Goal: Communication & Community: Answer question/provide support

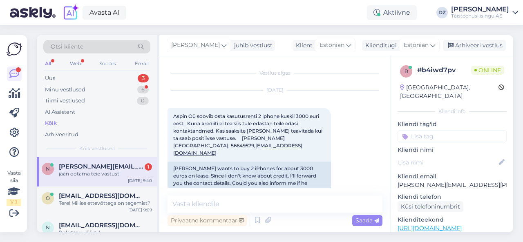
scroll to position [132, 0]
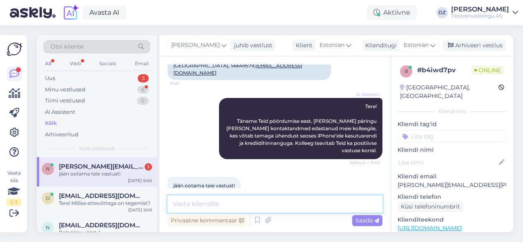
click at [235, 204] on textarea at bounding box center [275, 204] width 215 height 17
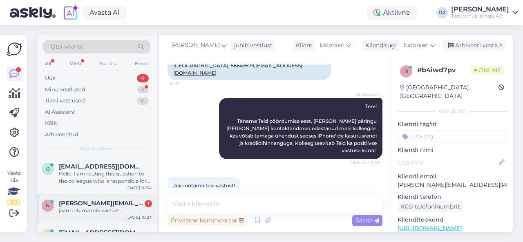
click at [104, 209] on div "jään ootama teie vastust!" at bounding box center [105, 210] width 93 height 7
click at [98, 180] on div "Hello, I am routing this question to the colleague who is responsible for this …" at bounding box center [105, 177] width 93 height 15
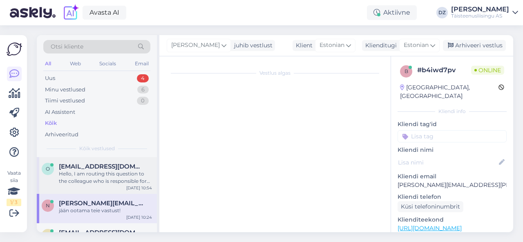
scroll to position [82, 0]
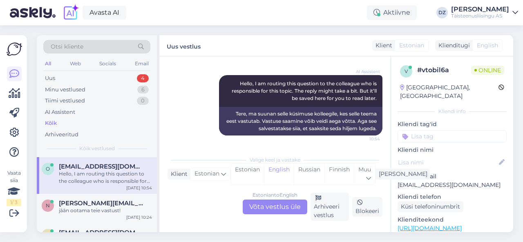
click at [270, 210] on div "Estonian to English Võta vestlus üle" at bounding box center [275, 207] width 65 height 15
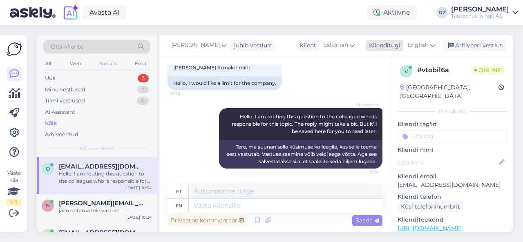
click at [424, 44] on span "English" at bounding box center [418, 45] width 21 height 9
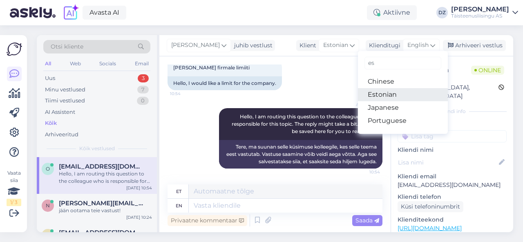
click at [390, 91] on link "Estonian" at bounding box center [403, 94] width 90 height 13
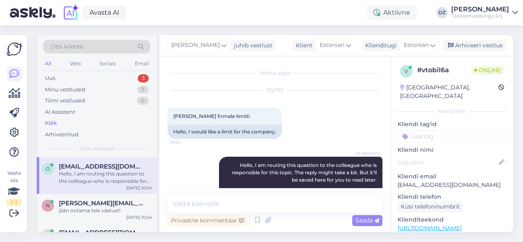
scroll to position [38, 0]
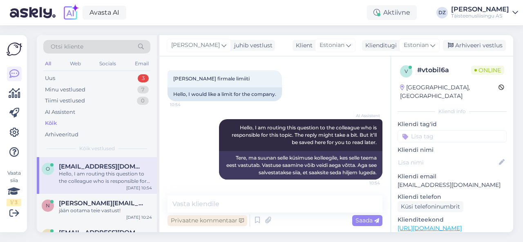
click at [223, 216] on div "Privaatne kommentaar" at bounding box center [208, 220] width 80 height 11
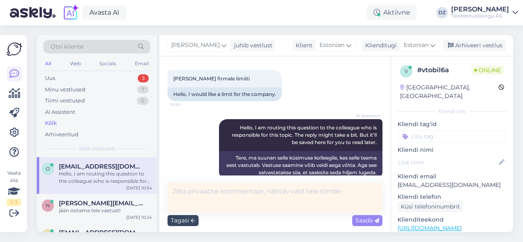
click at [195, 220] on div "Tagasi" at bounding box center [183, 220] width 31 height 11
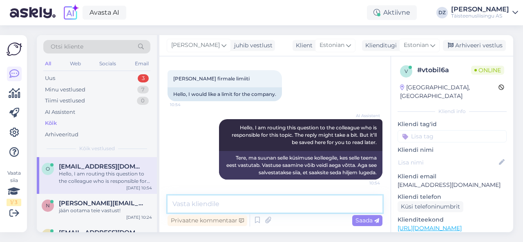
click at [198, 204] on textarea at bounding box center [275, 204] width 215 height 17
type textarea "Tere"
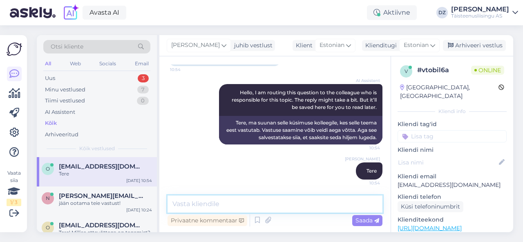
type textarea "h"
type textarea "s"
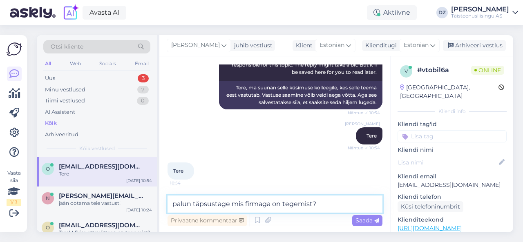
type textarea "palun täpsustage mis firmaga on tegemist?"
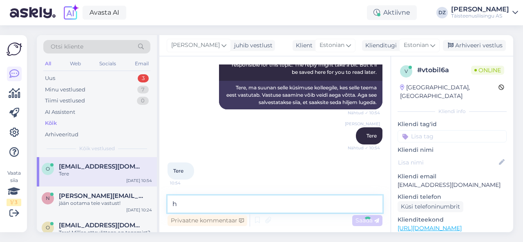
scroll to position [143, 0]
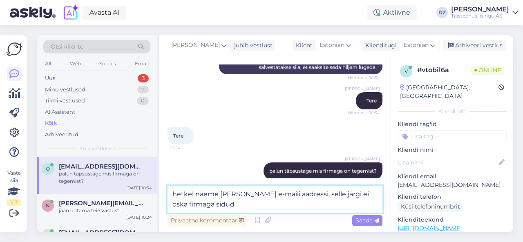
type textarea "hetkel näeme [PERSON_NAME] e-maili aadressi, selle järgi ei oska firmaga siduda"
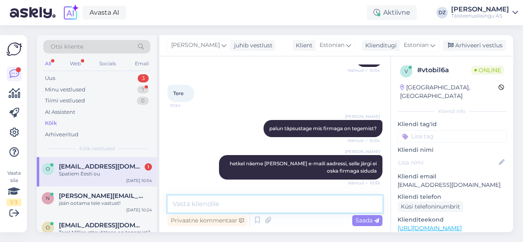
scroll to position [221, 0]
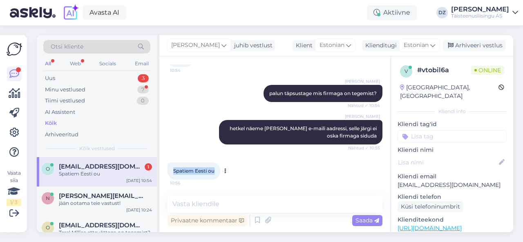
drag, startPoint x: 216, startPoint y: 170, endPoint x: 172, endPoint y: 167, distance: 43.8
click at [172, 167] on div "Spatiem Eesti ou 10:56" at bounding box center [194, 171] width 53 height 17
copy span "Spatiem Eesti ou"
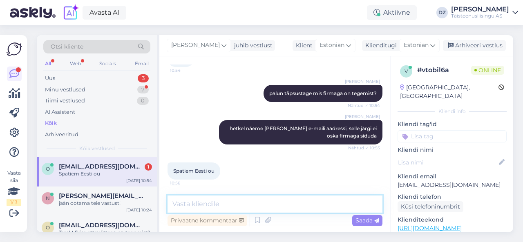
click at [218, 198] on textarea at bounding box center [275, 204] width 215 height 17
type textarea "antud ettevõtet ei saa finantseerida"
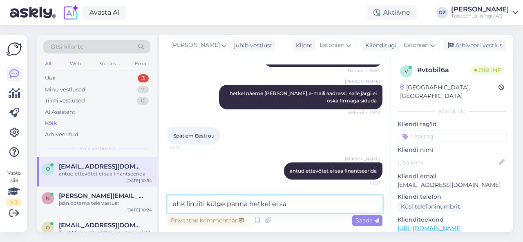
type textarea "ehk limiiti külge panna hetkel ei saa"
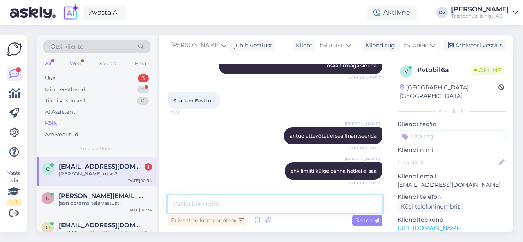
scroll to position [326, 0]
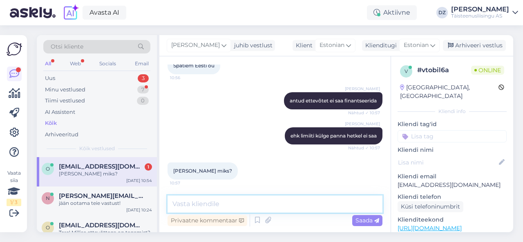
click at [223, 204] on textarea at bounding box center [275, 204] width 215 height 17
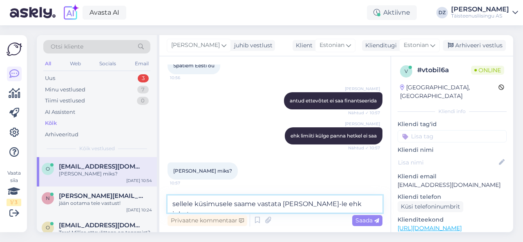
scroll to position [335, 0]
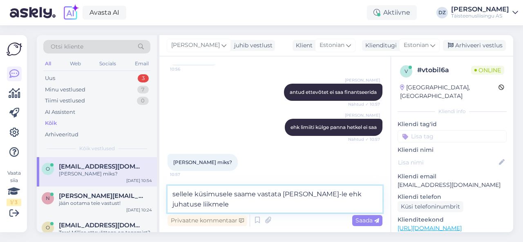
type textarea "sellele küsimusele saame vastata [PERSON_NAME]-le ehk juhatuse liikmele"
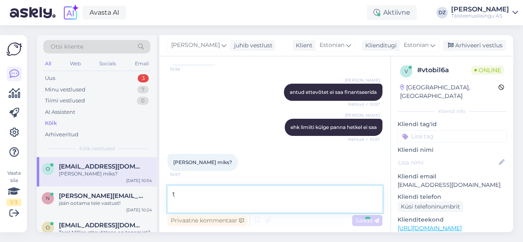
scroll to position [369, 0]
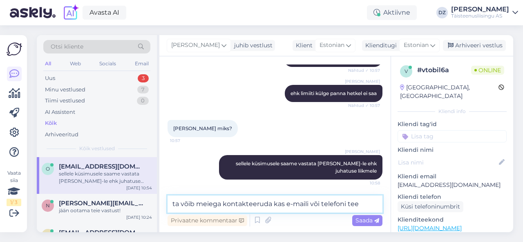
type textarea "ta võib meiega kontakteeruda kas e-maili või telefoni [PERSON_NAME]"
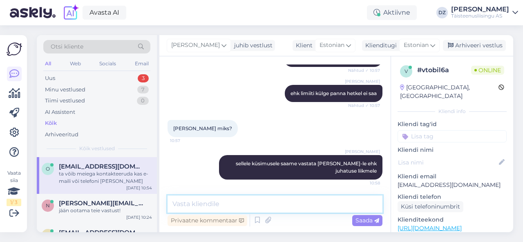
scroll to position [404, 0]
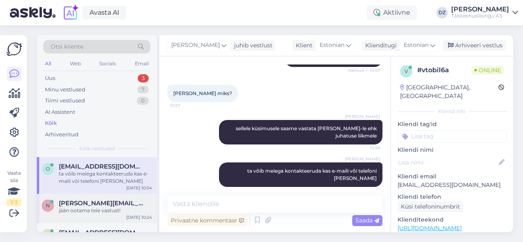
click at [98, 208] on div "jään ootama teie vastust!" at bounding box center [105, 210] width 93 height 7
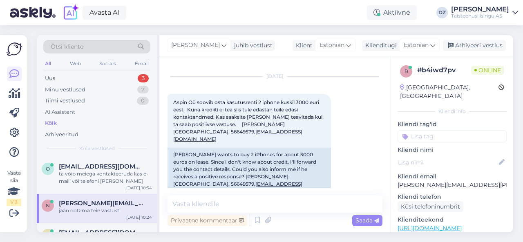
scroll to position [4, 0]
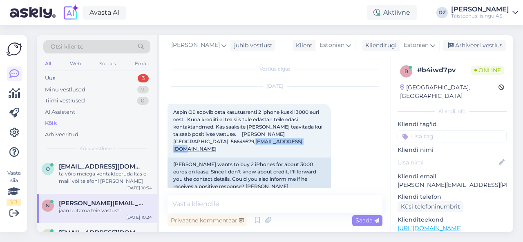
drag, startPoint x: 245, startPoint y: 143, endPoint x: 166, endPoint y: 141, distance: 79.3
click at [166, 141] on div "Vestlus algas [DATE] Aspin Oü soovib osta kasutusrenti 2 iphone kuskil 3000 eur…" at bounding box center [274, 144] width 231 height 176
copy link "[EMAIL_ADDRESS][DOMAIN_NAME]"
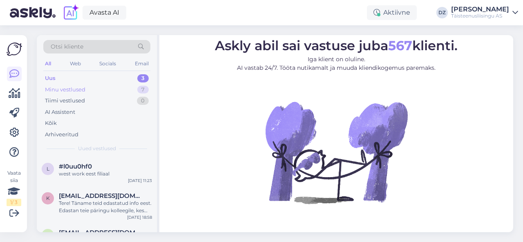
click at [81, 86] on div "Minu vestlused" at bounding box center [65, 90] width 40 height 8
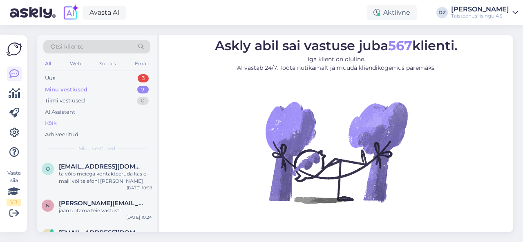
click at [70, 120] on div "Kõik" at bounding box center [96, 123] width 107 height 11
